Goal: Information Seeking & Learning: Understand process/instructions

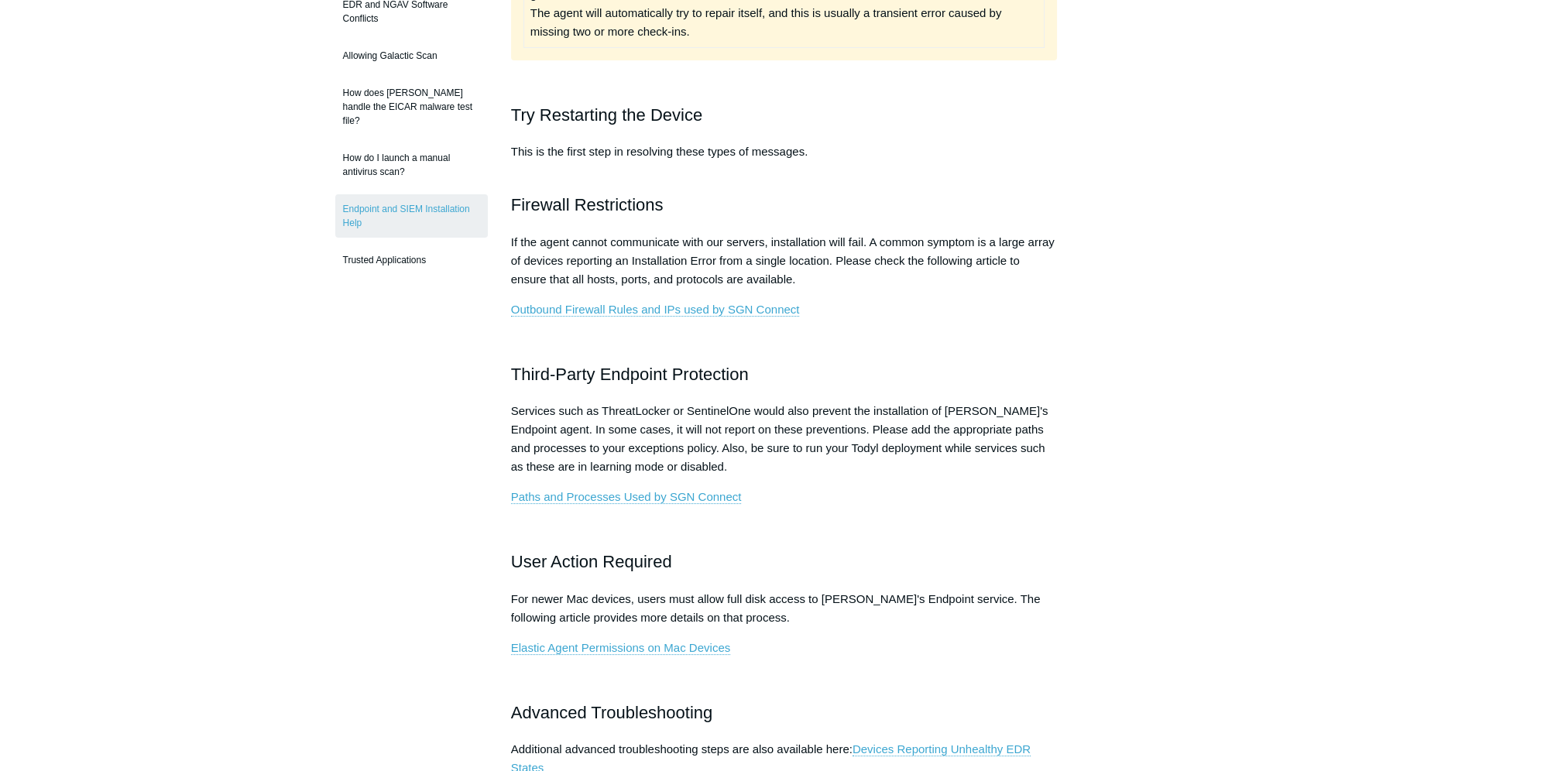
scroll to position [464, 0]
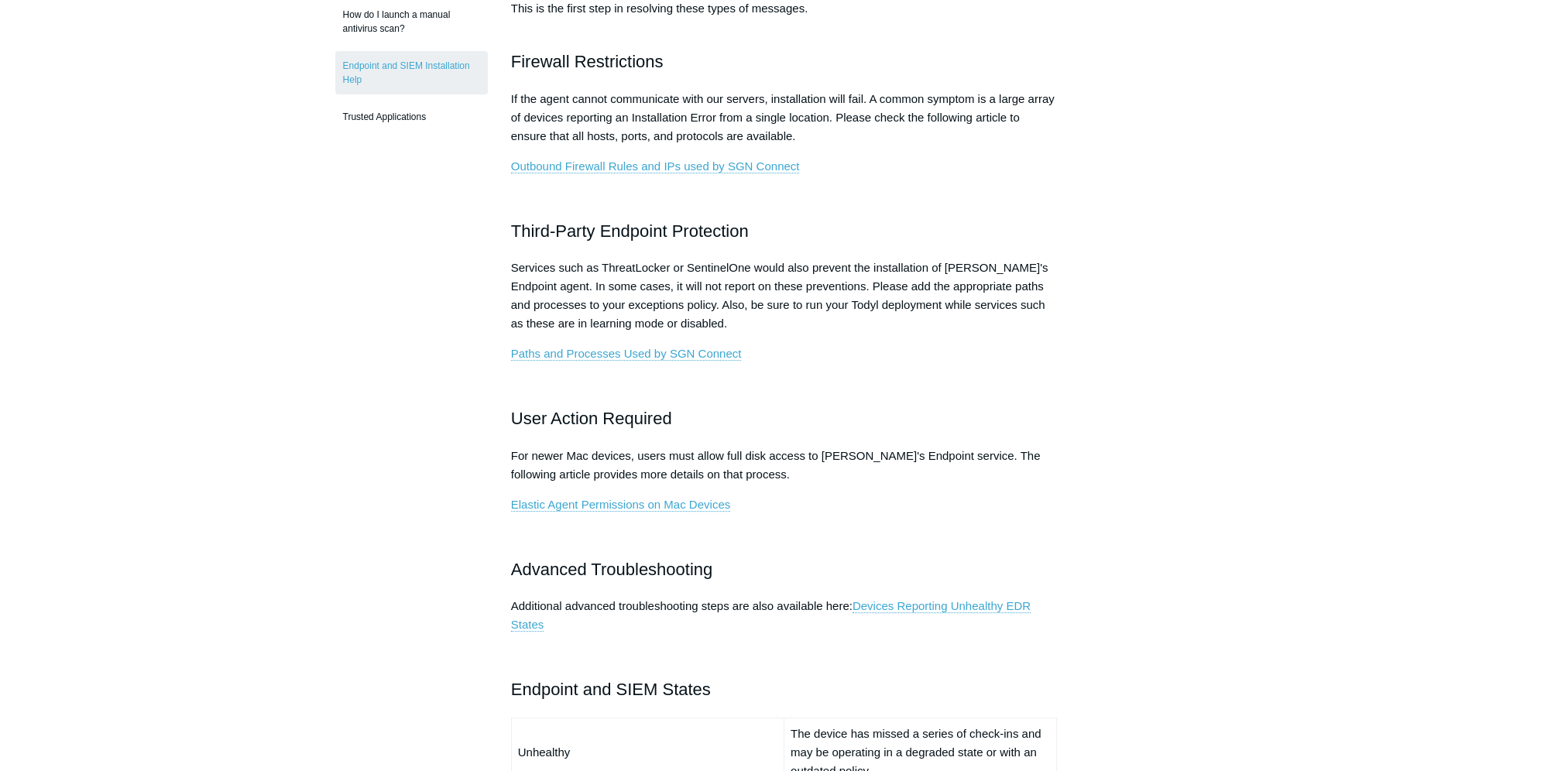
scroll to position [619, 0]
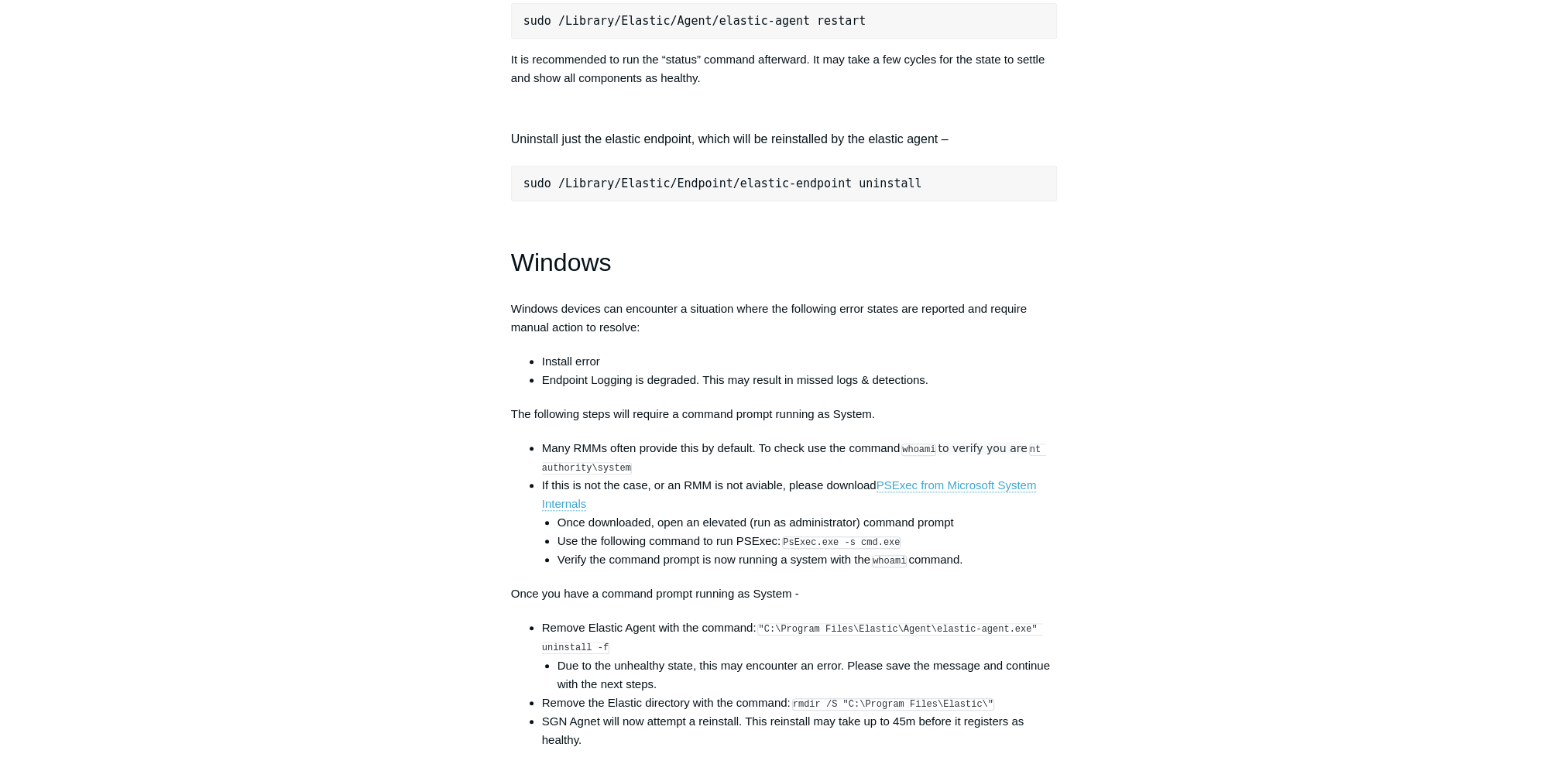
scroll to position [2012, 0]
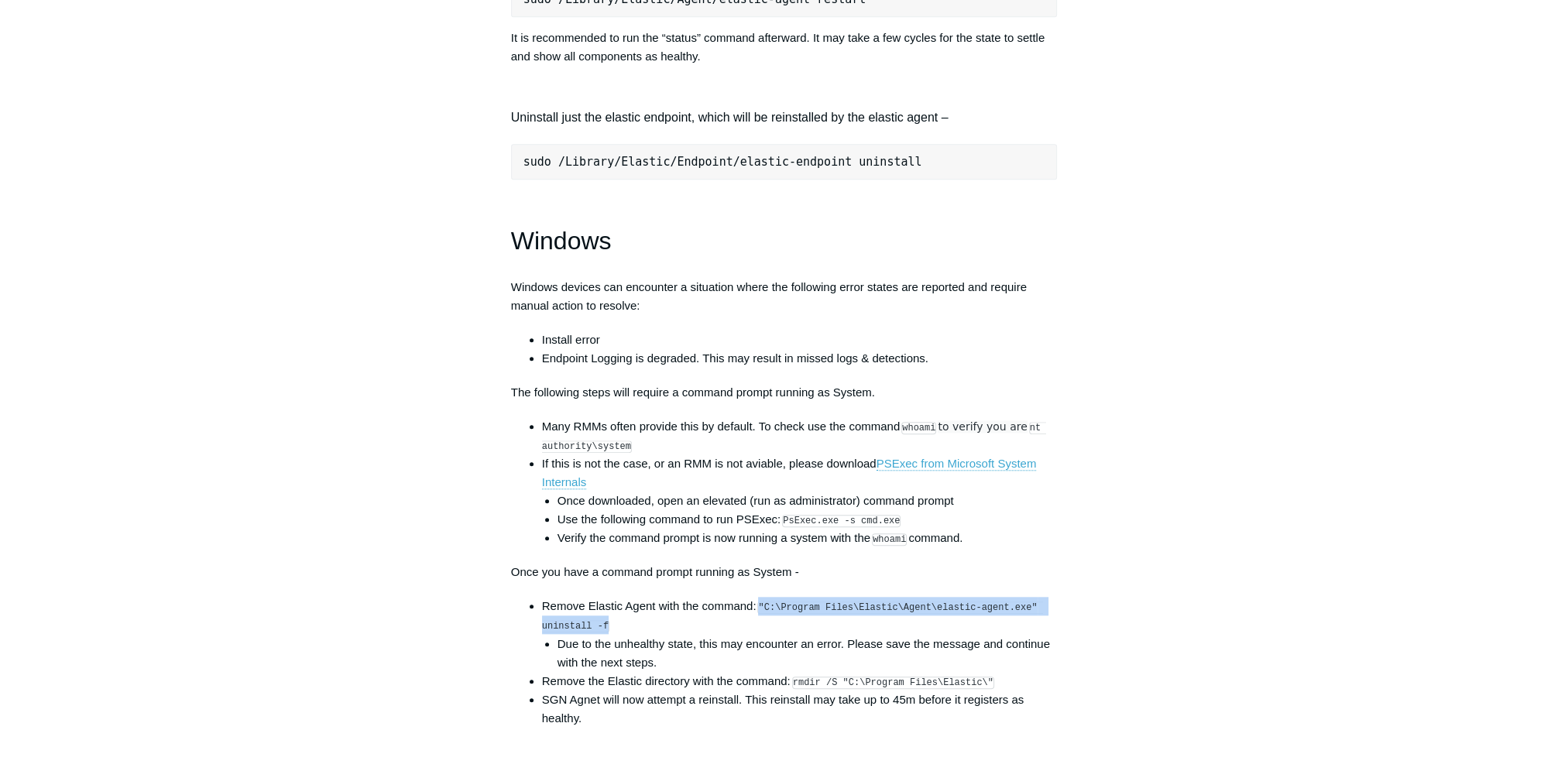
drag, startPoint x: 607, startPoint y: 635, endPoint x: 761, endPoint y: 617, distance: 155.0
click at [761, 617] on li "Remove Elastic Agent with the command: "C:\Program Files\Elastic\Agent\elastic-…" at bounding box center [799, 633] width 516 height 74
copy code ""C:\Program Files\Elastic\Agent\elastic-agent.exe" uninstall -f"
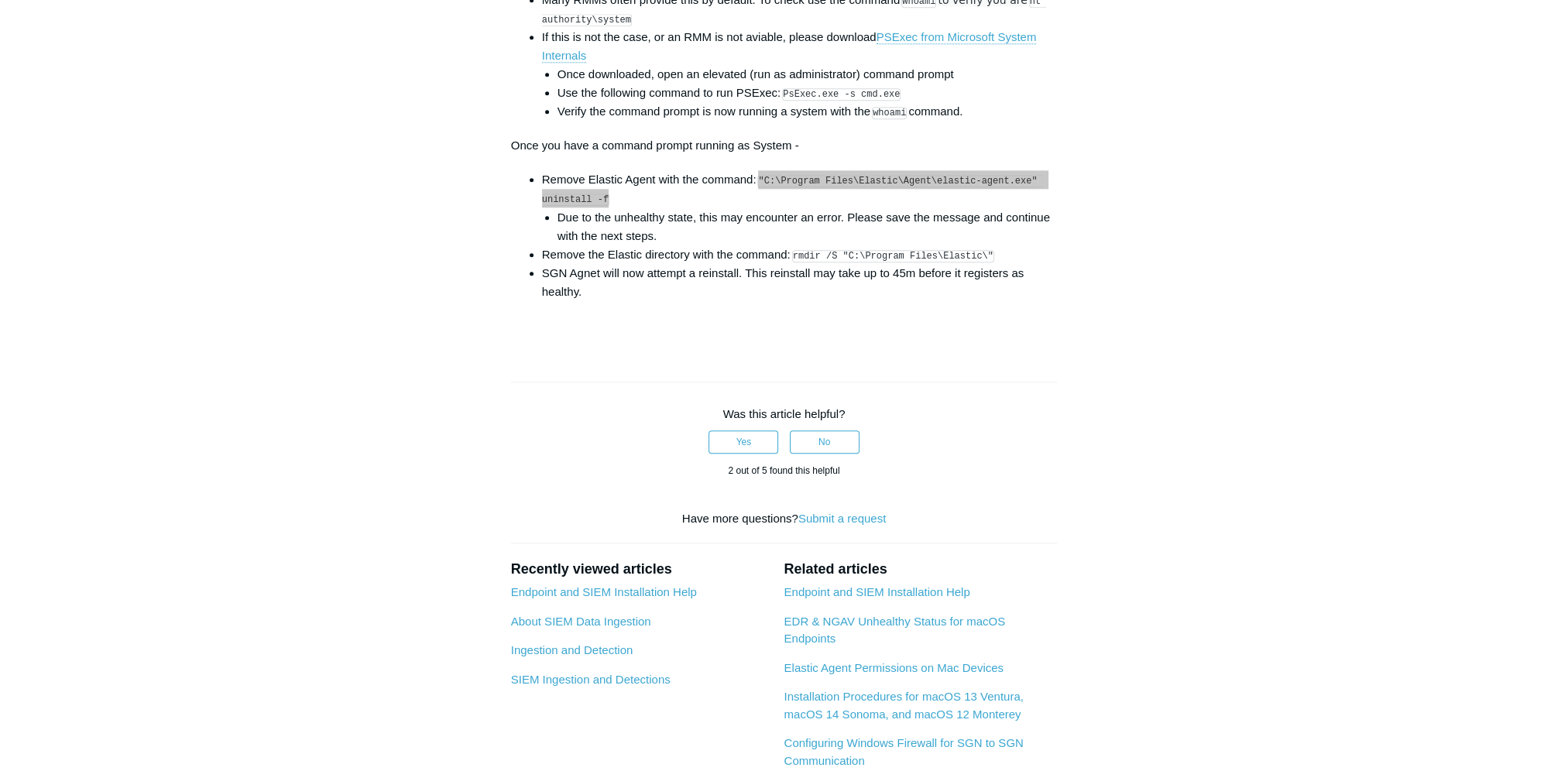
scroll to position [2296, 0]
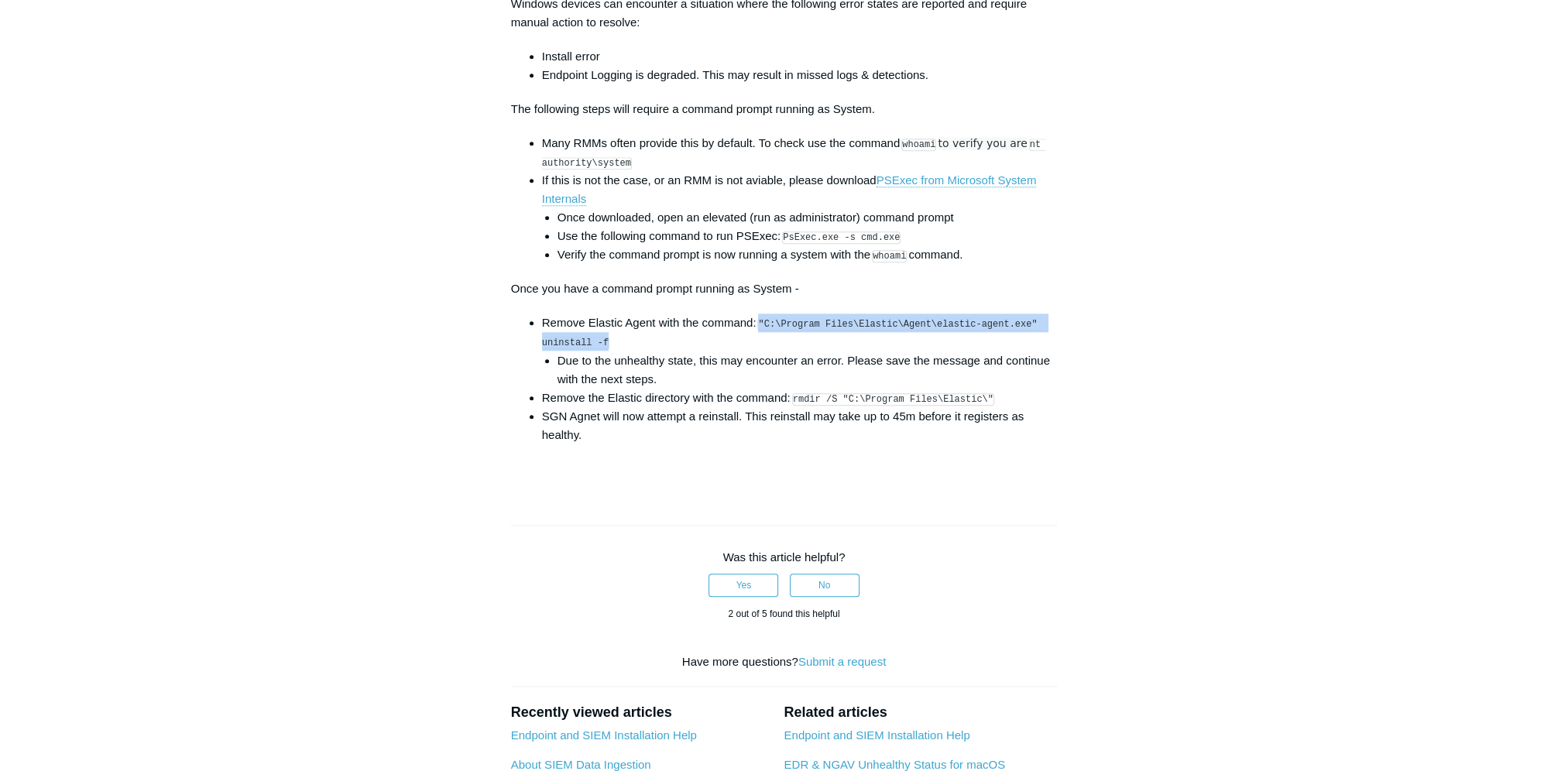
copy code ""C:\Program Files\Elastic\Agent\elastic-agent.exe" uninstall -f"
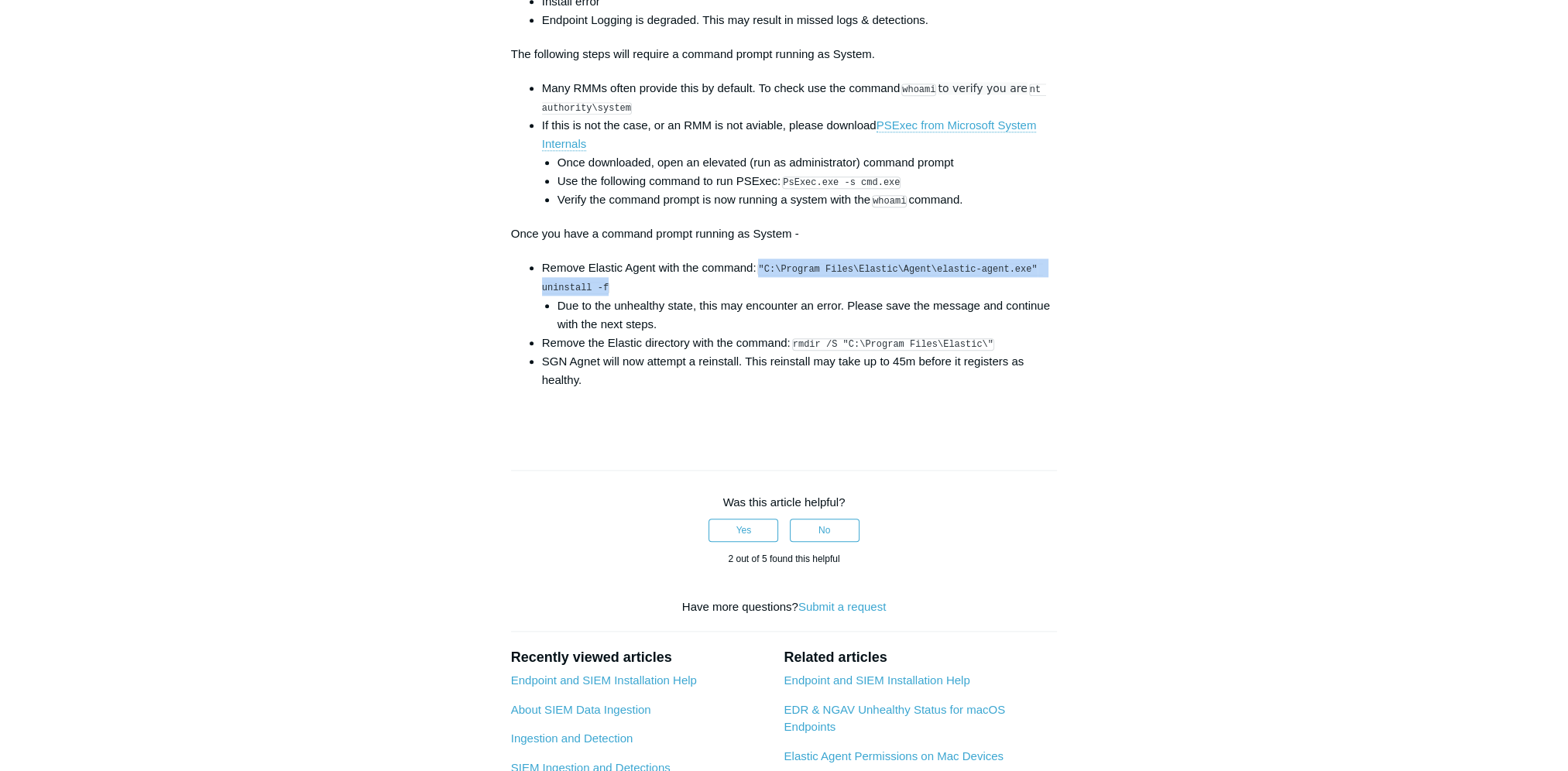
scroll to position [2140, 0]
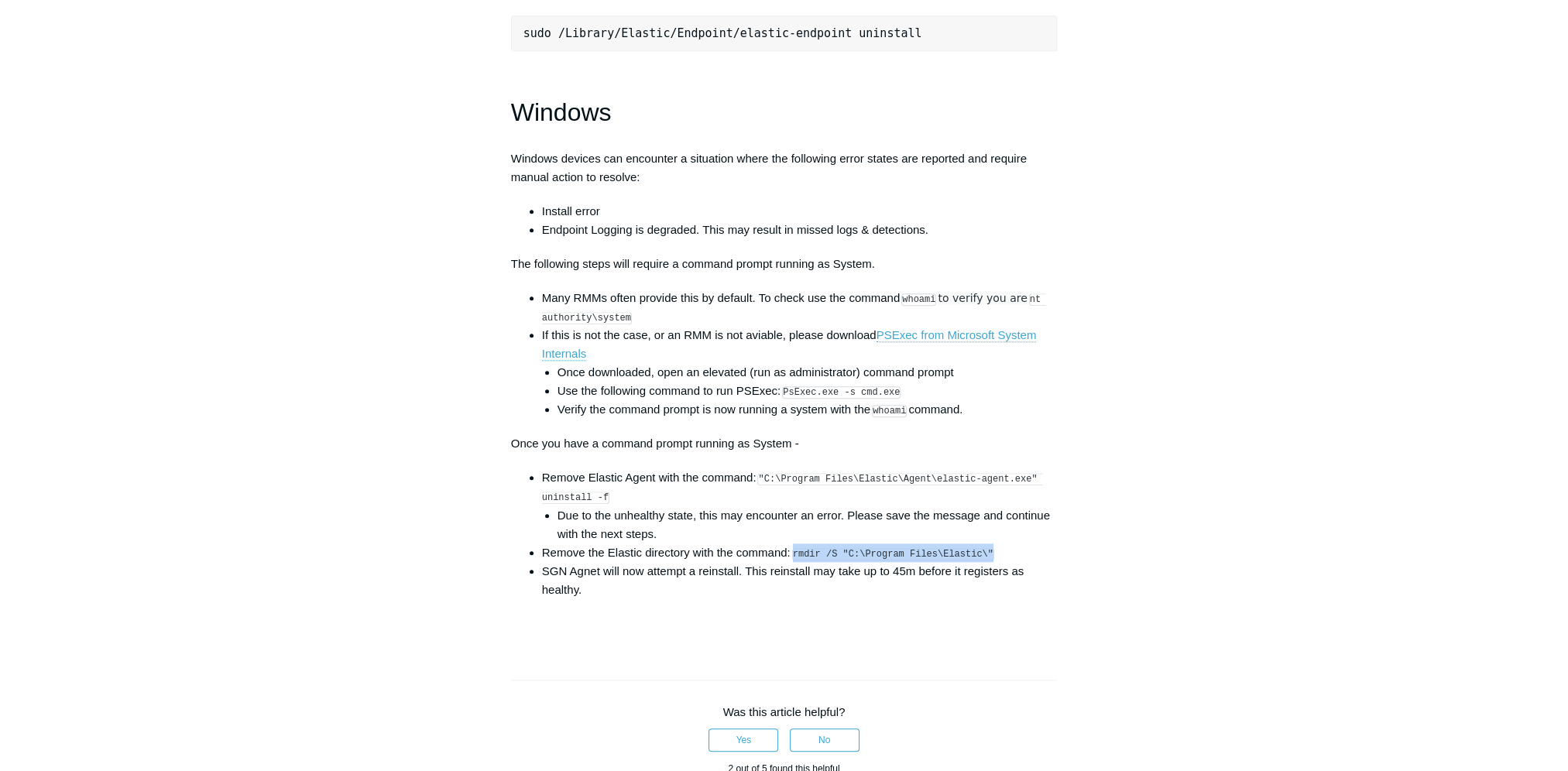
drag, startPoint x: 988, startPoint y: 562, endPoint x: 797, endPoint y: 567, distance: 191.1
click at [797, 562] on li "Remove the Elastic directory with the command: rmdir /S "C:\Program Files\Elast…" at bounding box center [799, 552] width 516 height 18
copy code "rmdir /S "C:\Program Files\Elastic\""
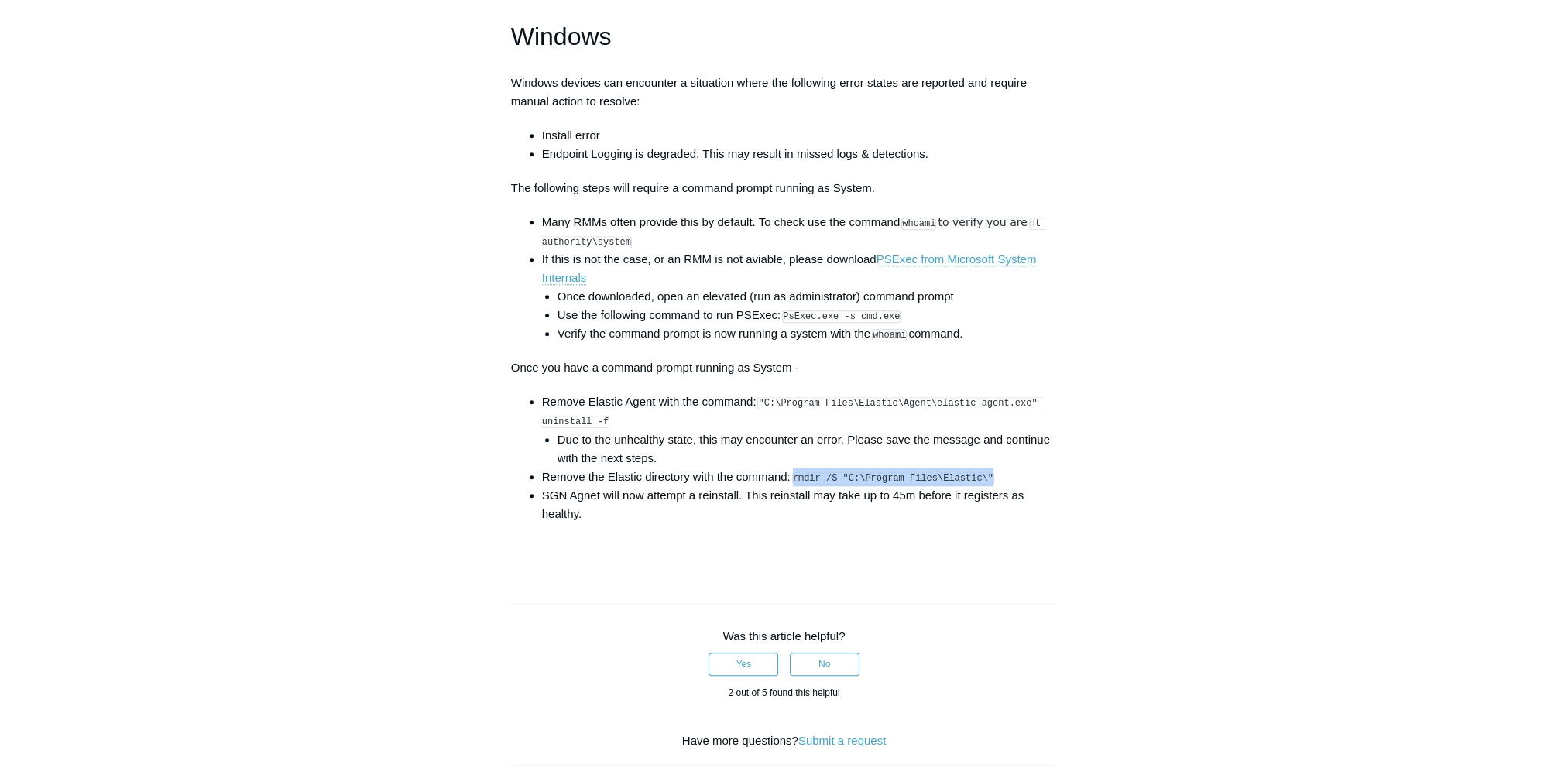
scroll to position [2296, 0]
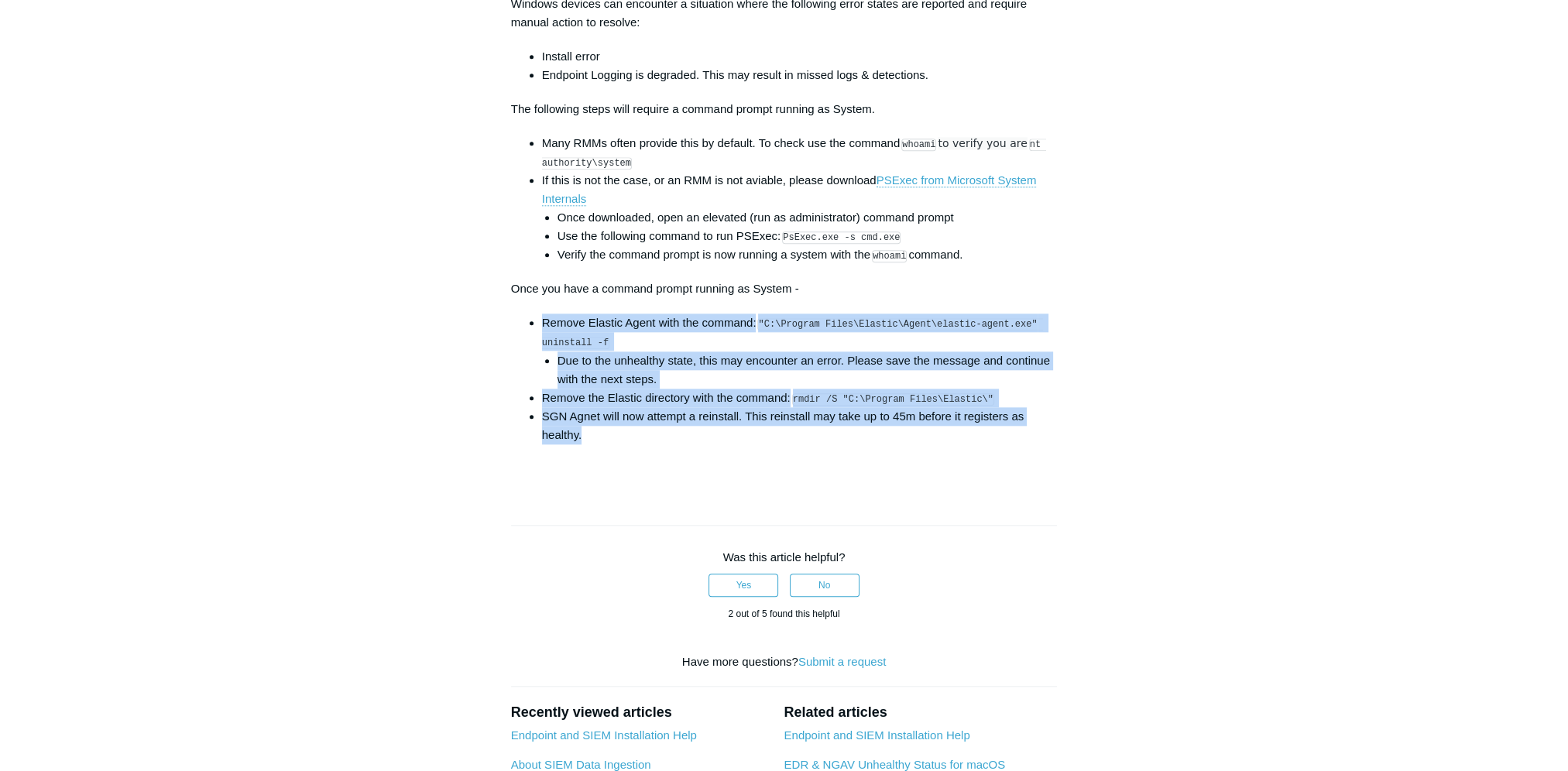
drag, startPoint x: 604, startPoint y: 446, endPoint x: 520, endPoint y: 336, distance: 138.4
copy ul "Remove Elastic Agent with the command: "C:\Program Files\Elastic\Agent\elastic-…"
